Goal: Download file/media

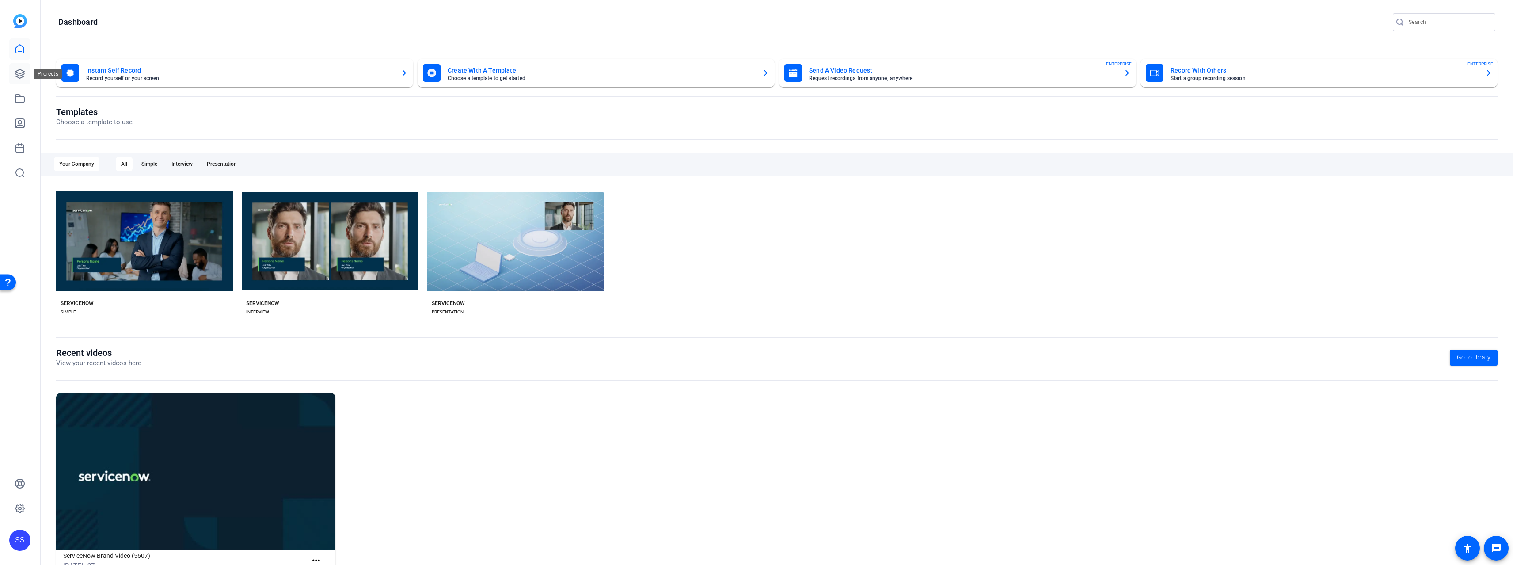
click at [20, 76] on icon at bounding box center [20, 73] width 11 height 11
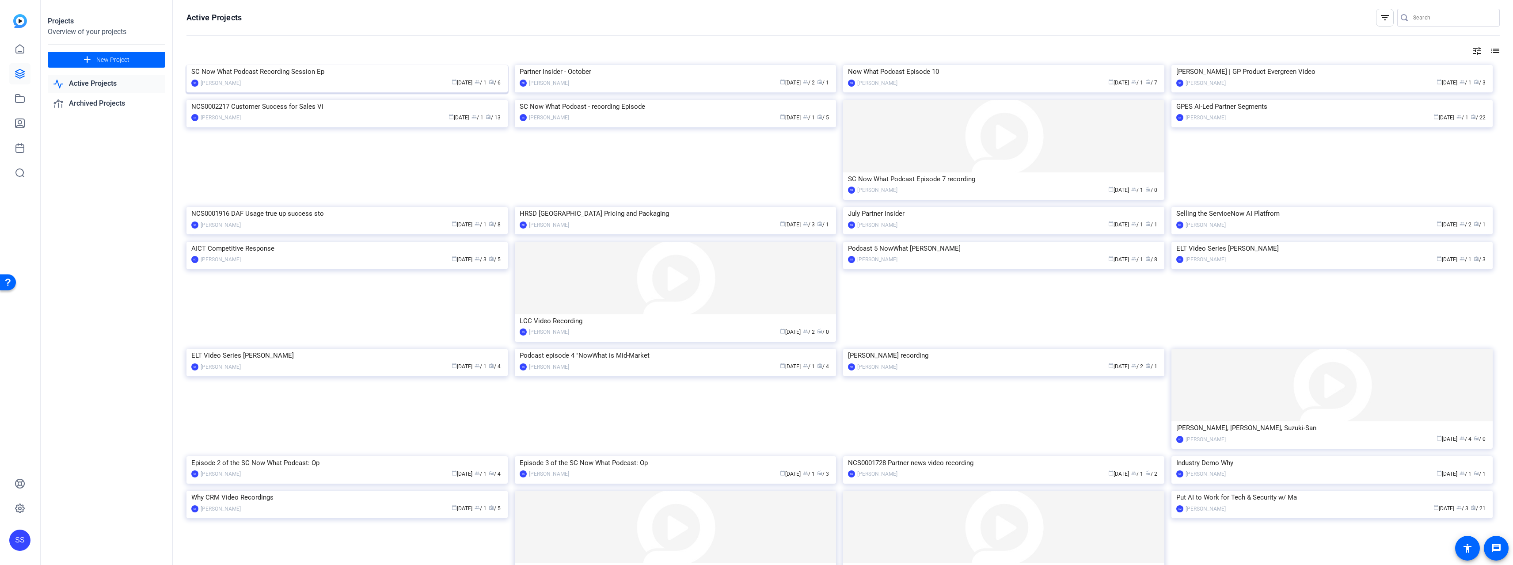
click at [391, 87] on div "calendar_today [DATE] group / 1 radio / 6" at bounding box center [374, 82] width 258 height 9
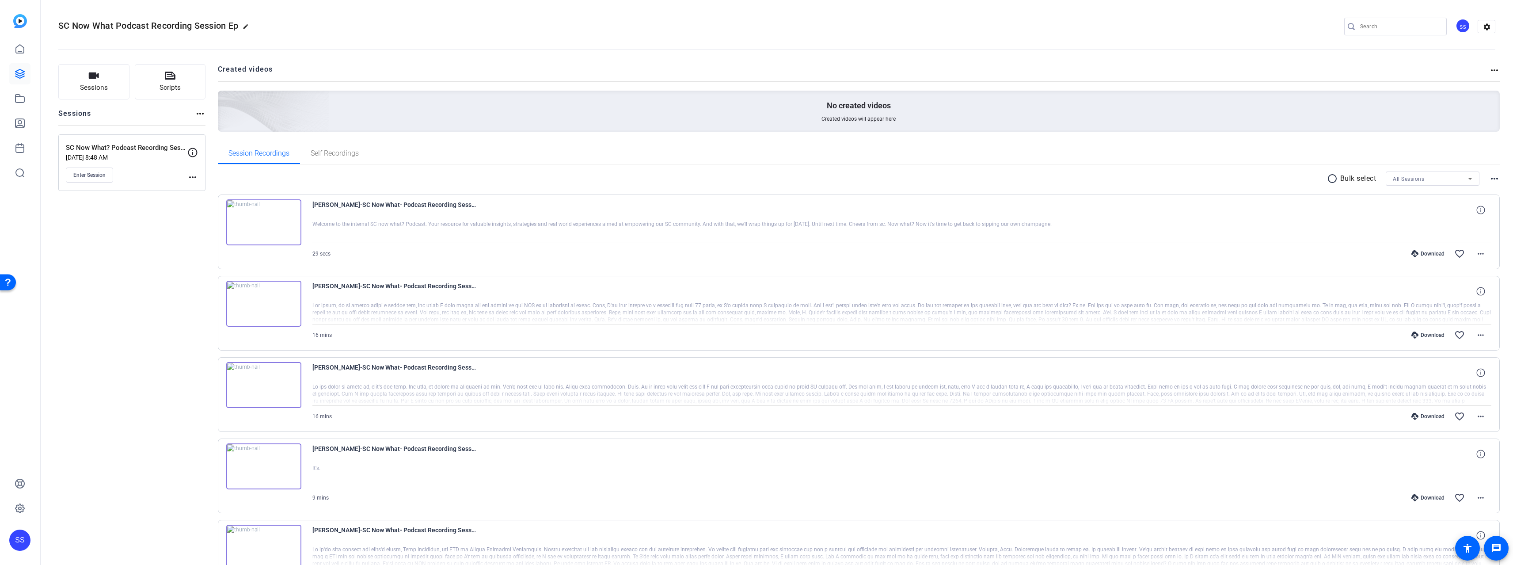
scroll to position [150, 0]
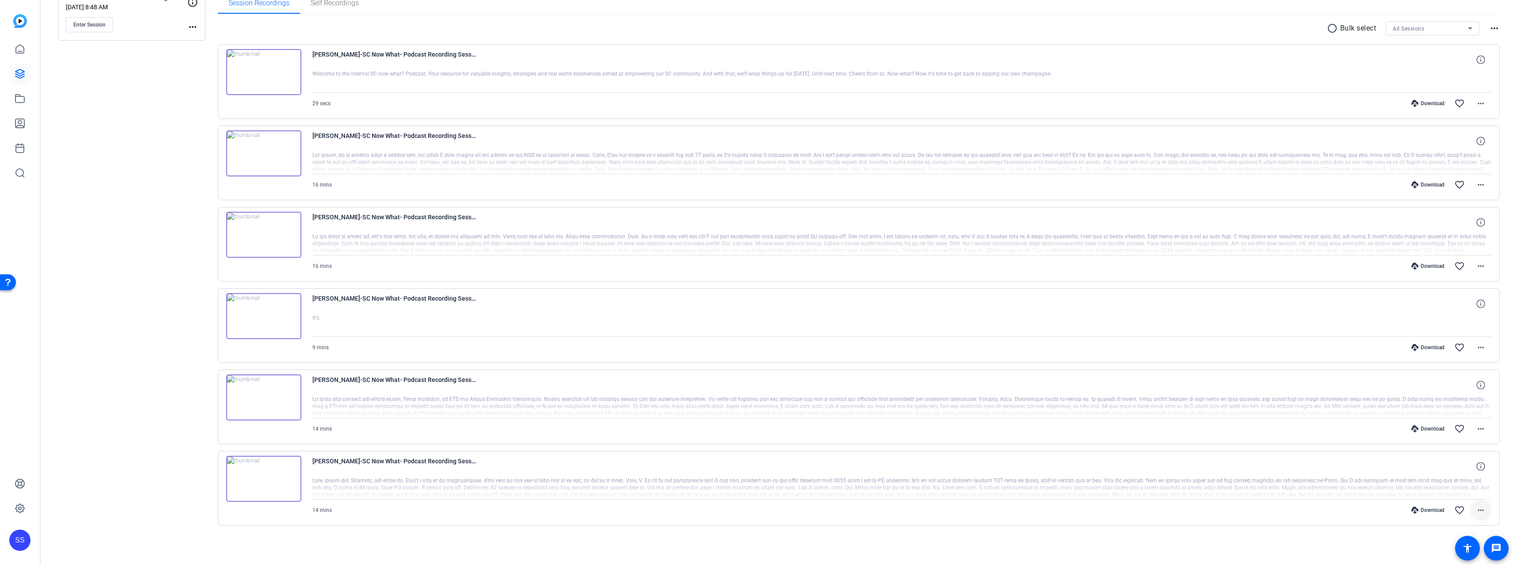
click at [1476, 509] on mat-icon "more_horiz" at bounding box center [1480, 509] width 11 height 11
click at [1453, 425] on span "Download MP4" at bounding box center [1452, 425] width 53 height 11
click at [1481, 430] on span at bounding box center [1480, 428] width 21 height 21
click at [1471, 469] on span "Download MP4" at bounding box center [1452, 469] width 53 height 11
click at [1476, 351] on mat-icon "more_horiz" at bounding box center [1480, 347] width 11 height 11
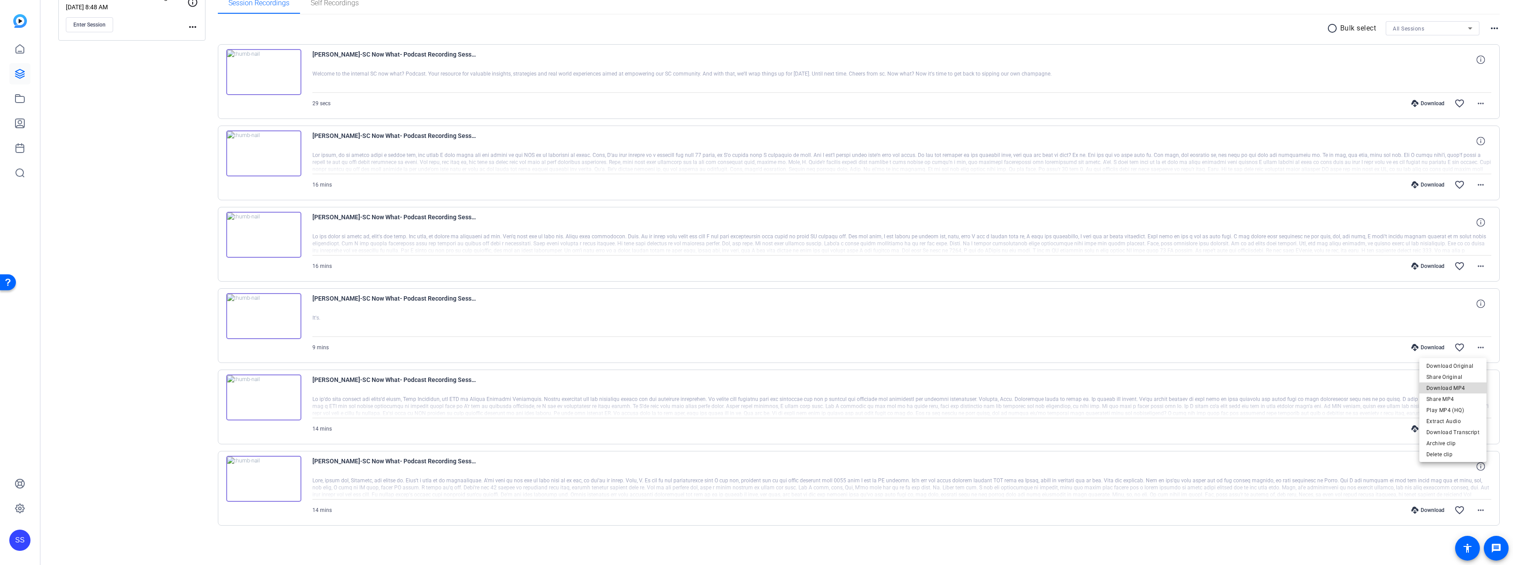
click at [1463, 390] on span "Download MP4" at bounding box center [1452, 388] width 53 height 11
click at [1477, 269] on mat-icon "more_horiz" at bounding box center [1480, 266] width 11 height 11
click at [1455, 308] on span "Download MP4" at bounding box center [1452, 306] width 53 height 11
click at [1475, 184] on mat-icon "more_horiz" at bounding box center [1480, 184] width 11 height 11
click at [1463, 224] on span "Download MP4" at bounding box center [1452, 225] width 53 height 11
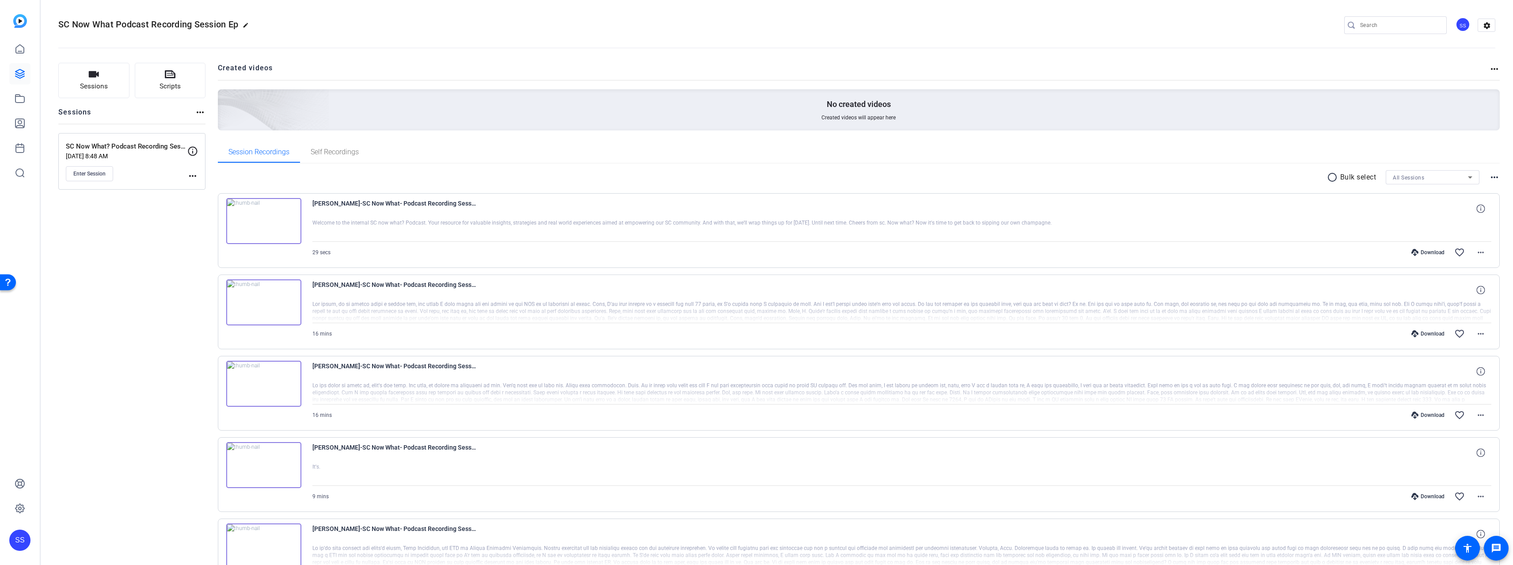
scroll to position [2, 0]
click at [1475, 333] on mat-icon "more_horiz" at bounding box center [1480, 333] width 11 height 11
click at [1464, 373] on span "Download MP4" at bounding box center [1452, 373] width 53 height 11
click at [1475, 252] on mat-icon "more_horiz" at bounding box center [1480, 253] width 11 height 11
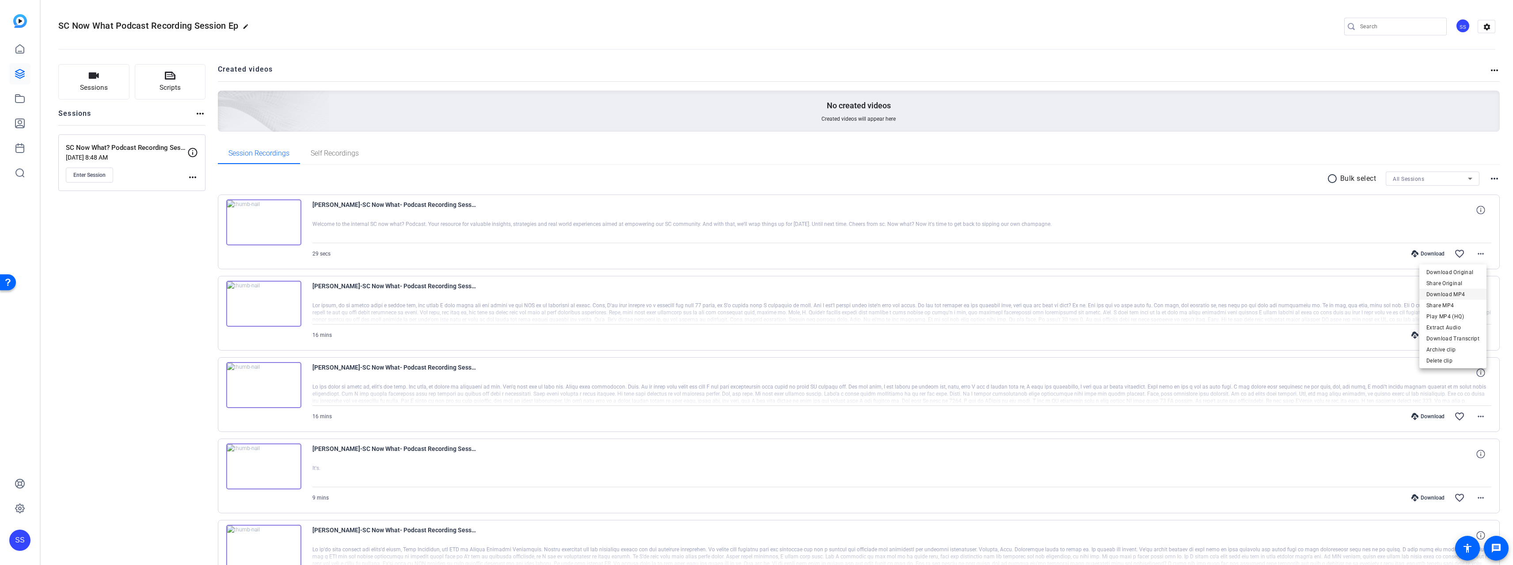
click at [1468, 291] on span "Download MP4" at bounding box center [1452, 294] width 53 height 11
